Goal: Information Seeking & Learning: Learn about a topic

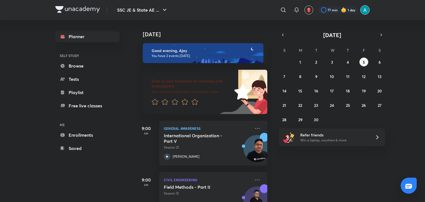
click at [361, 11] on img at bounding box center [364, 9] width 9 height 9
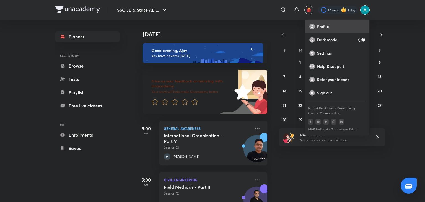
click at [324, 31] on div "Profile" at bounding box center [337, 26] width 64 height 13
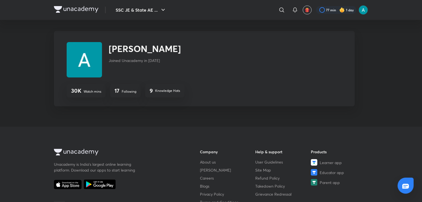
click at [125, 95] on div "17 Following" at bounding box center [125, 90] width 31 height 13
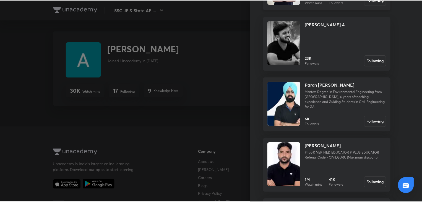
scroll to position [328, 0]
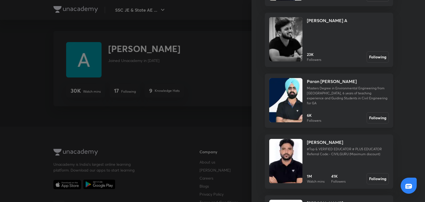
click at [315, 87] on p "Masters Degree in Environmental Engineering from [GEOGRAPHIC_DATA], 6 years of …" at bounding box center [348, 96] width 82 height 20
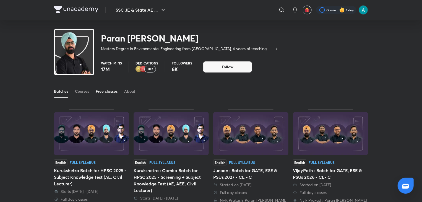
click at [98, 88] on link "Free classes" at bounding box center [107, 91] width 22 height 13
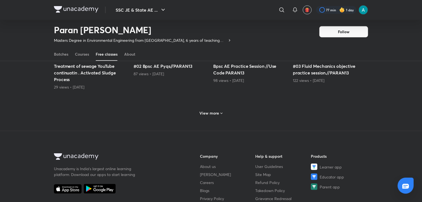
scroll to position [286, 0]
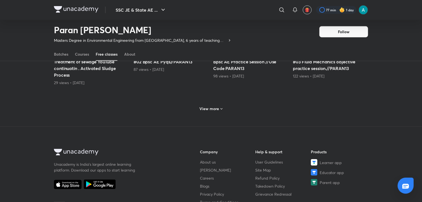
click at [211, 113] on div "View more" at bounding box center [211, 108] width 314 height 14
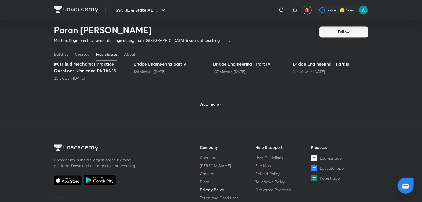
scroll to position [561, 0]
click at [212, 103] on h6 "View more" at bounding box center [210, 105] width 20 height 6
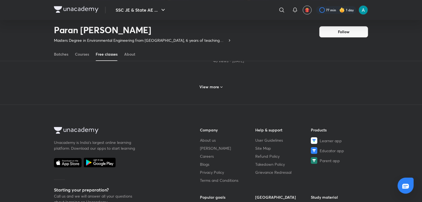
scroll to position [855, 0]
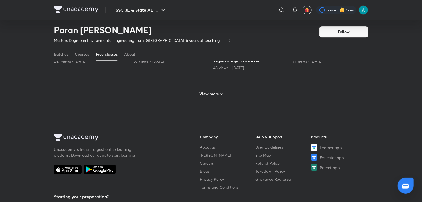
click at [210, 96] on div "View more" at bounding box center [210, 93] width 27 height 9
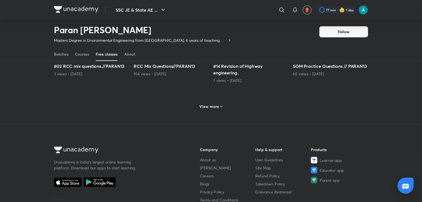
scroll to position [1106, 0]
click at [211, 104] on h6 "View more" at bounding box center [210, 107] width 20 height 6
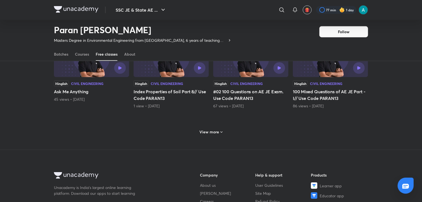
scroll to position [1352, 0]
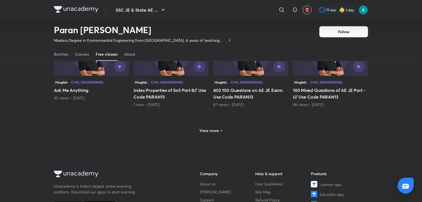
click at [216, 128] on h6 "View more" at bounding box center [210, 131] width 20 height 6
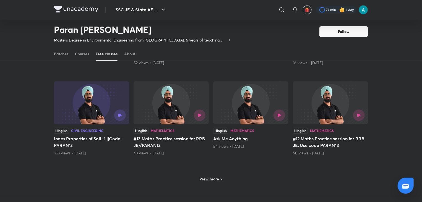
scroll to position [1632, 0]
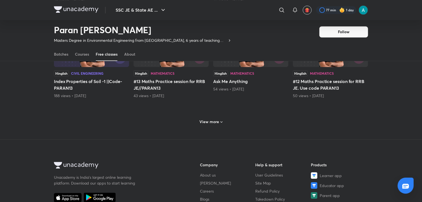
click at [212, 120] on h6 "View more" at bounding box center [210, 122] width 20 height 6
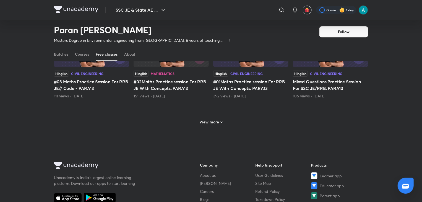
scroll to position [1902, 0]
click at [212, 120] on h6 "View more" at bounding box center [210, 122] width 20 height 6
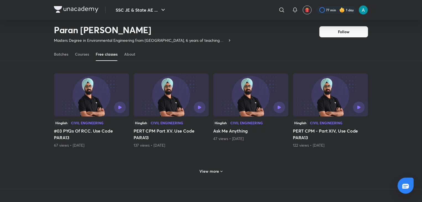
scroll to position [2166, 0]
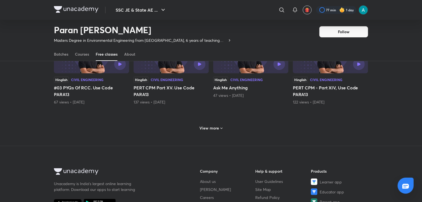
click at [213, 125] on h6 "View more" at bounding box center [210, 128] width 20 height 6
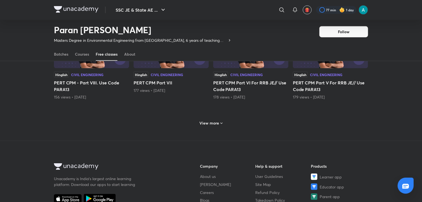
scroll to position [2441, 0]
click at [213, 123] on h6 "View more" at bounding box center [210, 124] width 20 height 6
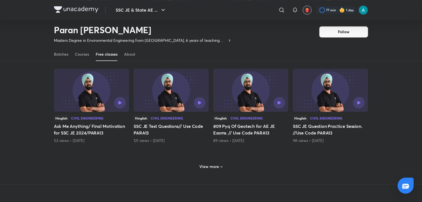
scroll to position [2714, 0]
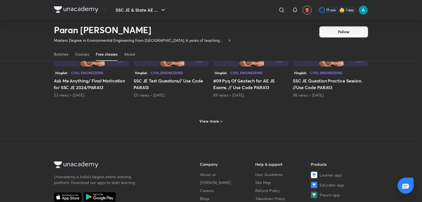
click at [212, 118] on h6 "View more" at bounding box center [210, 121] width 20 height 6
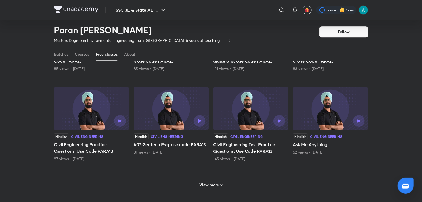
scroll to position [2981, 0]
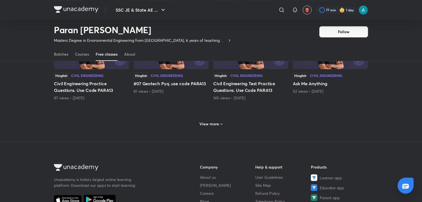
click at [212, 121] on h6 "View more" at bounding box center [210, 124] width 20 height 6
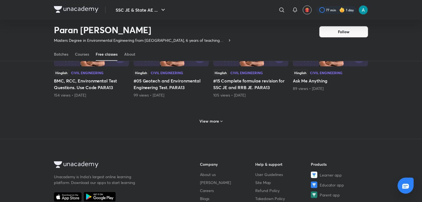
click at [212, 118] on h6 "View more" at bounding box center [210, 121] width 20 height 6
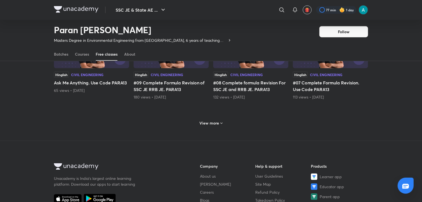
scroll to position [3523, 0]
click at [212, 120] on h6 "View more" at bounding box center [210, 123] width 20 height 6
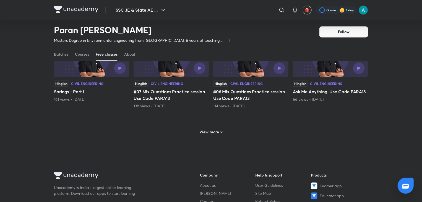
scroll to position [3785, 0]
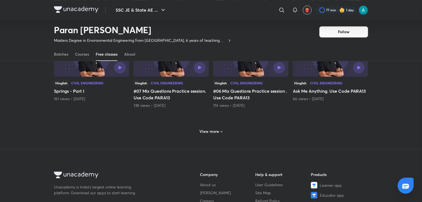
click at [214, 129] on h6 "View more" at bounding box center [210, 132] width 20 height 6
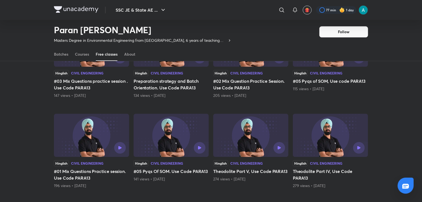
scroll to position [4047, 0]
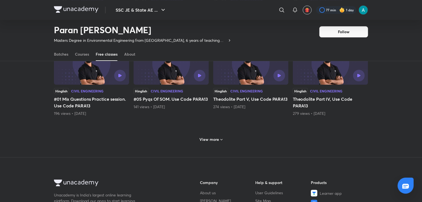
click at [214, 137] on h6 "View more" at bounding box center [210, 140] width 20 height 6
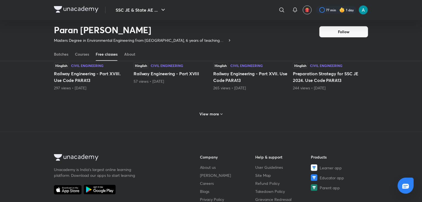
scroll to position [4322, 0]
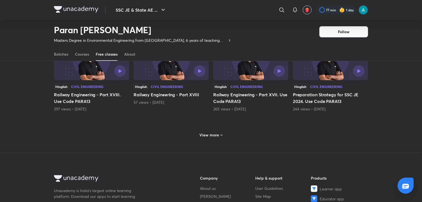
click at [208, 130] on div "View more" at bounding box center [210, 134] width 27 height 9
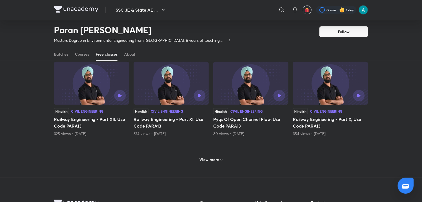
scroll to position [4568, 0]
click at [215, 157] on div "View more" at bounding box center [210, 159] width 27 height 9
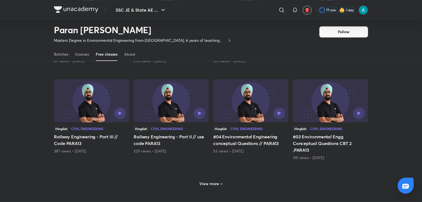
scroll to position [4827, 0]
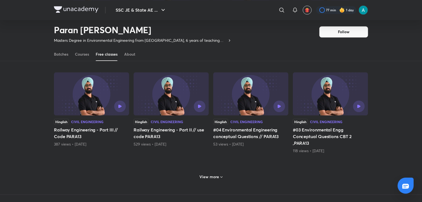
click at [215, 174] on h6 "View more" at bounding box center [210, 177] width 20 height 6
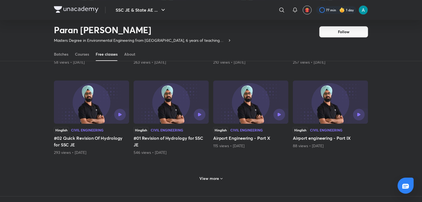
scroll to position [5098, 0]
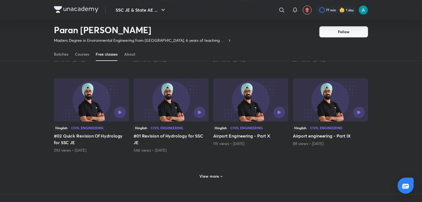
click at [213, 173] on h6 "View more" at bounding box center [210, 176] width 20 height 6
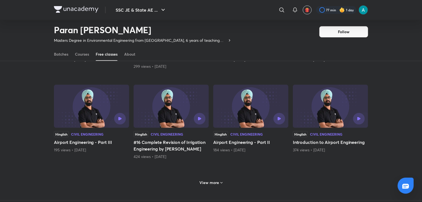
scroll to position [5362, 0]
click at [209, 179] on h6 "View more" at bounding box center [210, 182] width 20 height 6
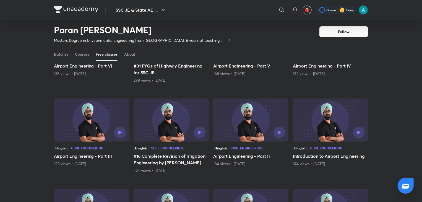
scroll to position [5348, 0]
click at [176, 127] on div at bounding box center [188, 133] width 34 height 12
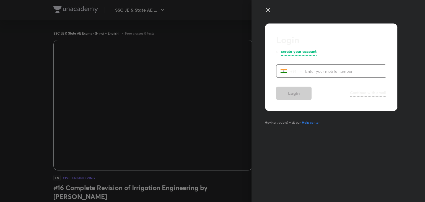
click at [268, 8] on icon at bounding box center [268, 10] width 7 height 7
